Goal: Book appointment/travel/reservation

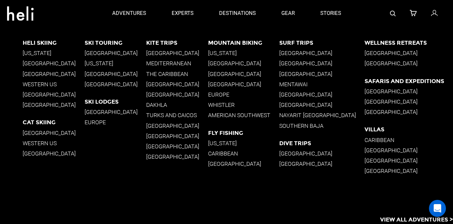
click at [312, 52] on p "[GEOGRAPHIC_DATA]" at bounding box center [322, 53] width 86 height 7
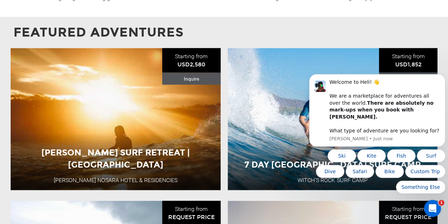
scroll to position [664, 0]
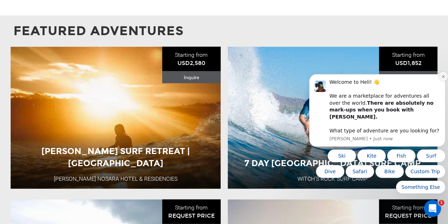
click at [444, 77] on icon "Dismiss notification" at bounding box center [443, 76] width 2 height 2
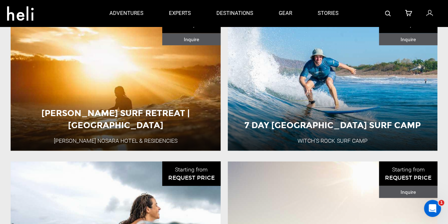
scroll to position [701, 0]
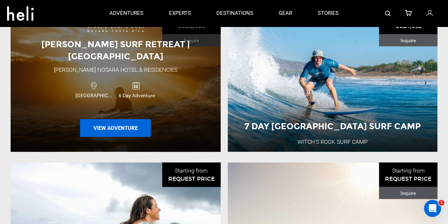
click at [120, 119] on button "View Adventure" at bounding box center [115, 128] width 71 height 18
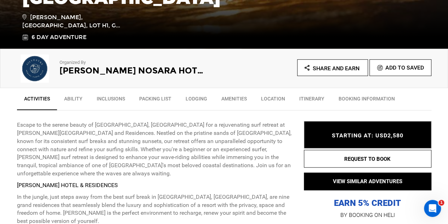
scroll to position [193, 0]
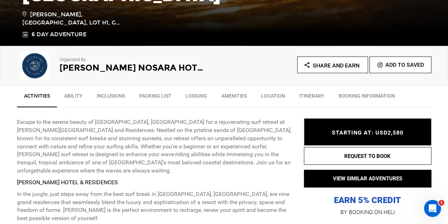
click at [109, 96] on link "Inclusions" at bounding box center [111, 98] width 43 height 18
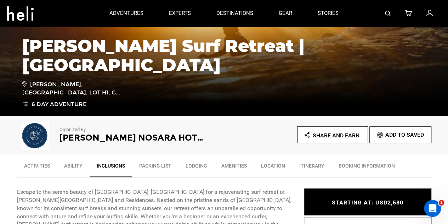
scroll to position [0, 0]
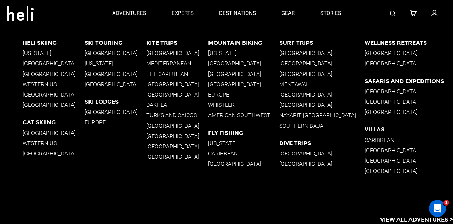
click at [322, 54] on p "[GEOGRAPHIC_DATA]" at bounding box center [322, 53] width 86 height 7
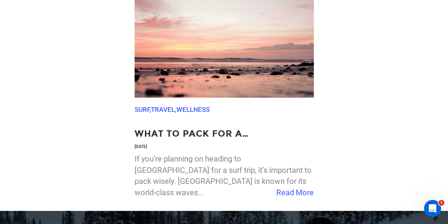
scroll to position [1353, 0]
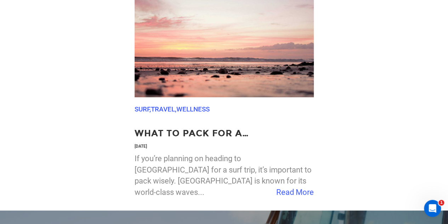
click at [287, 186] on span "Read More" at bounding box center [295, 191] width 38 height 11
